Goal: Find specific page/section: Find specific page/section

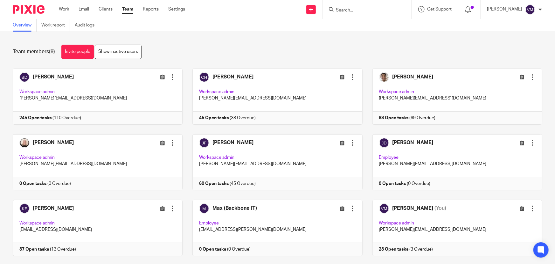
click at [361, 13] on form at bounding box center [369, 9] width 68 height 8
click at [361, 9] on input "Search" at bounding box center [363, 11] width 57 height 6
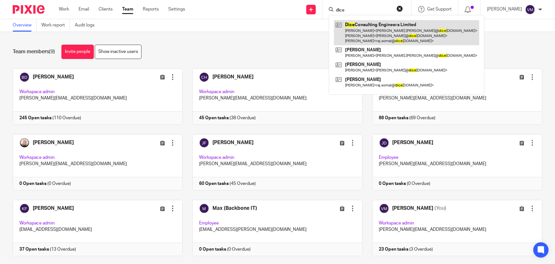
type input "dice"
click at [366, 23] on link at bounding box center [406, 32] width 145 height 25
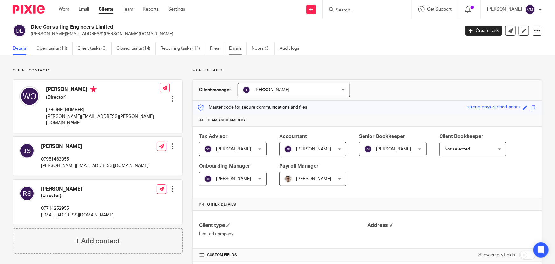
click at [241, 49] on link "Emails" at bounding box center [238, 48] width 18 height 12
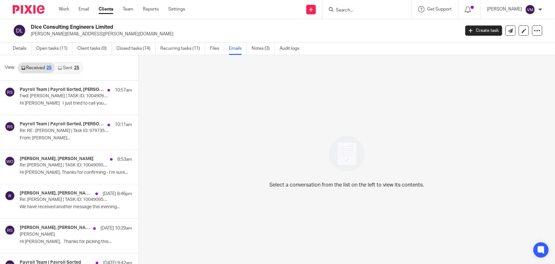
click at [67, 66] on link "Sent 25" at bounding box center [68, 68] width 27 height 10
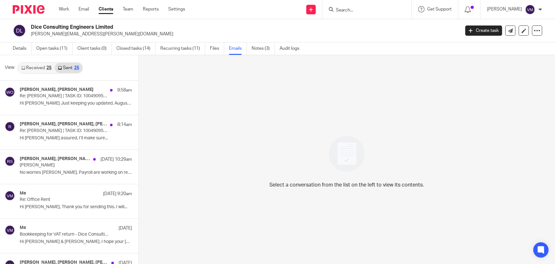
scroll to position [1, 0]
